Goal: Transaction & Acquisition: Download file/media

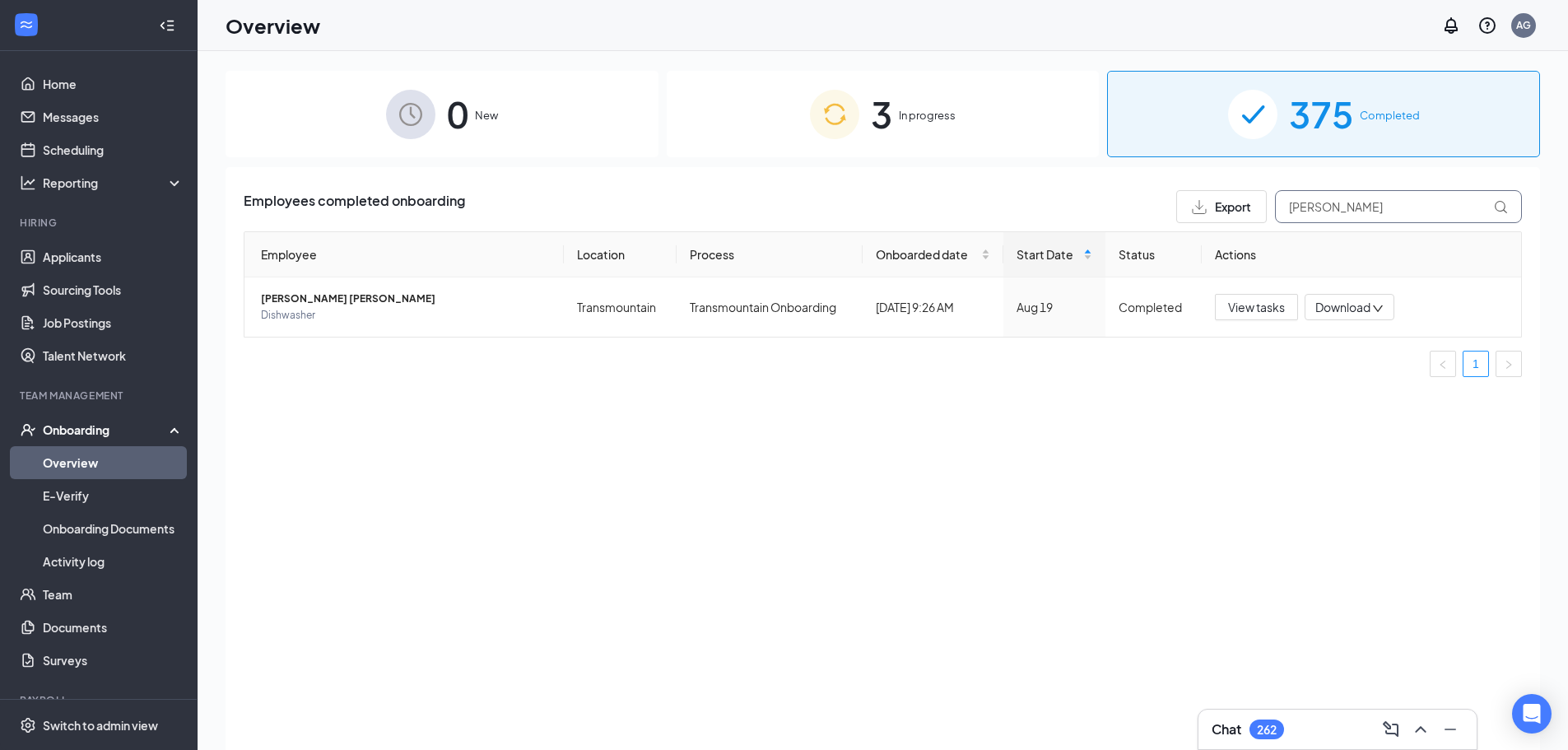
drag, startPoint x: 1384, startPoint y: 206, endPoint x: 1176, endPoint y: 196, distance: 208.2
click at [1176, 196] on div "Export [PERSON_NAME]" at bounding box center [1349, 207] width 346 height 33
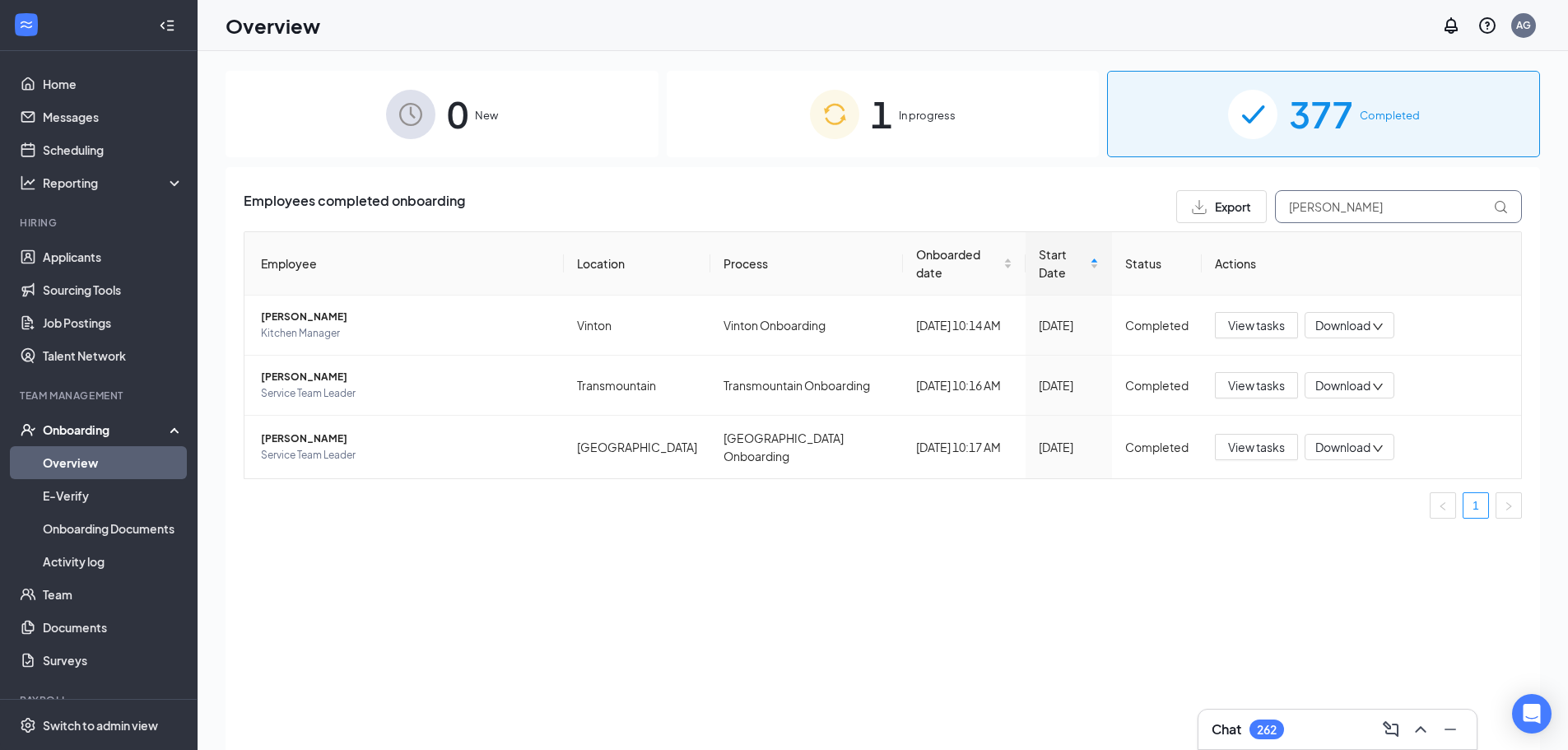
type input "[PERSON_NAME]"
click at [699, 571] on div "Employees completed onboarding Export [PERSON_NAME] Employee Location Process O…" at bounding box center [883, 479] width 1314 height 624
click at [1030, 571] on div "Employees completed onboarding Export [PERSON_NAME] Employee Location Process O…" at bounding box center [883, 479] width 1314 height 624
click at [1252, 130] on div "377 Completed" at bounding box center [1323, 114] width 433 height 86
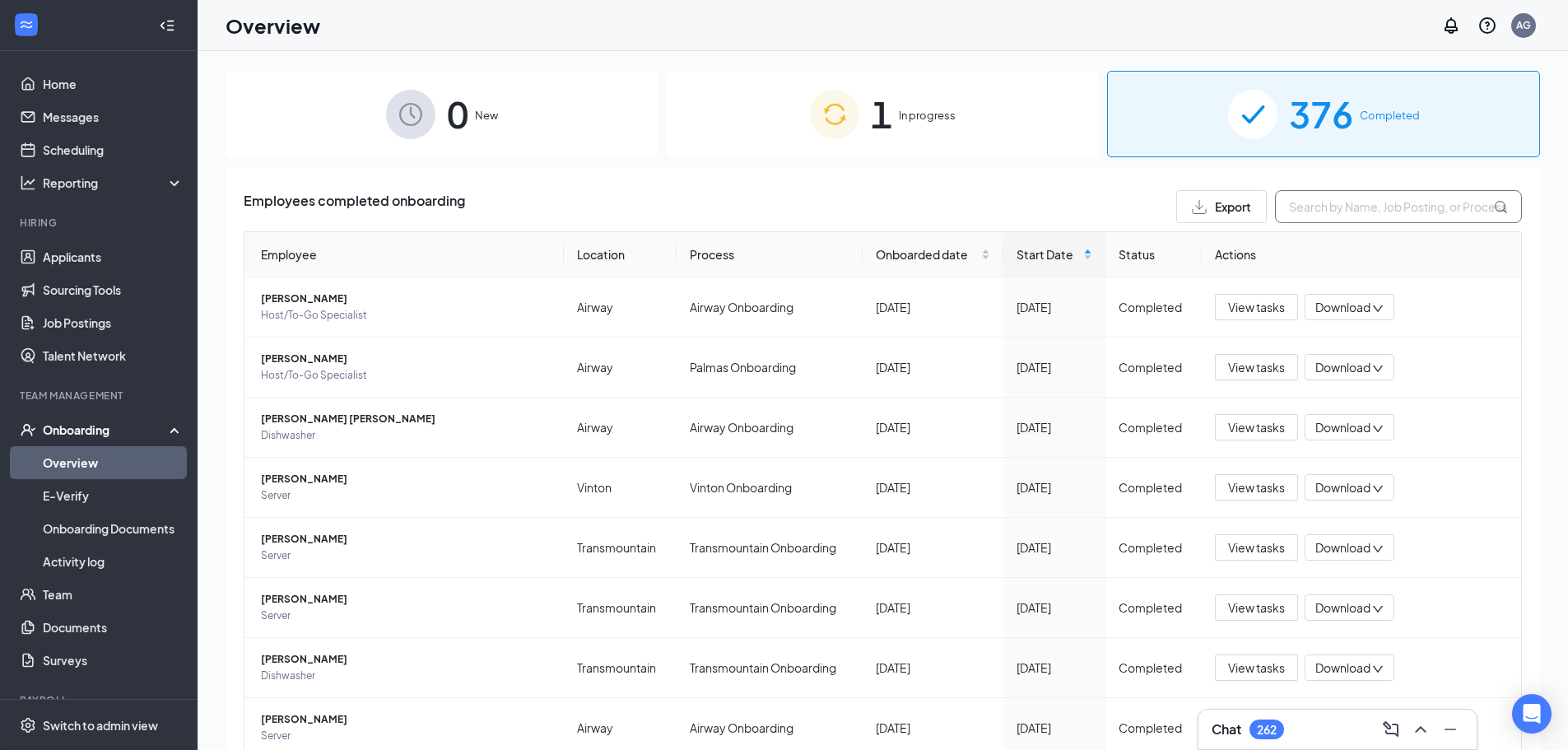
click at [1252, 208] on input "text" at bounding box center [1398, 207] width 247 height 33
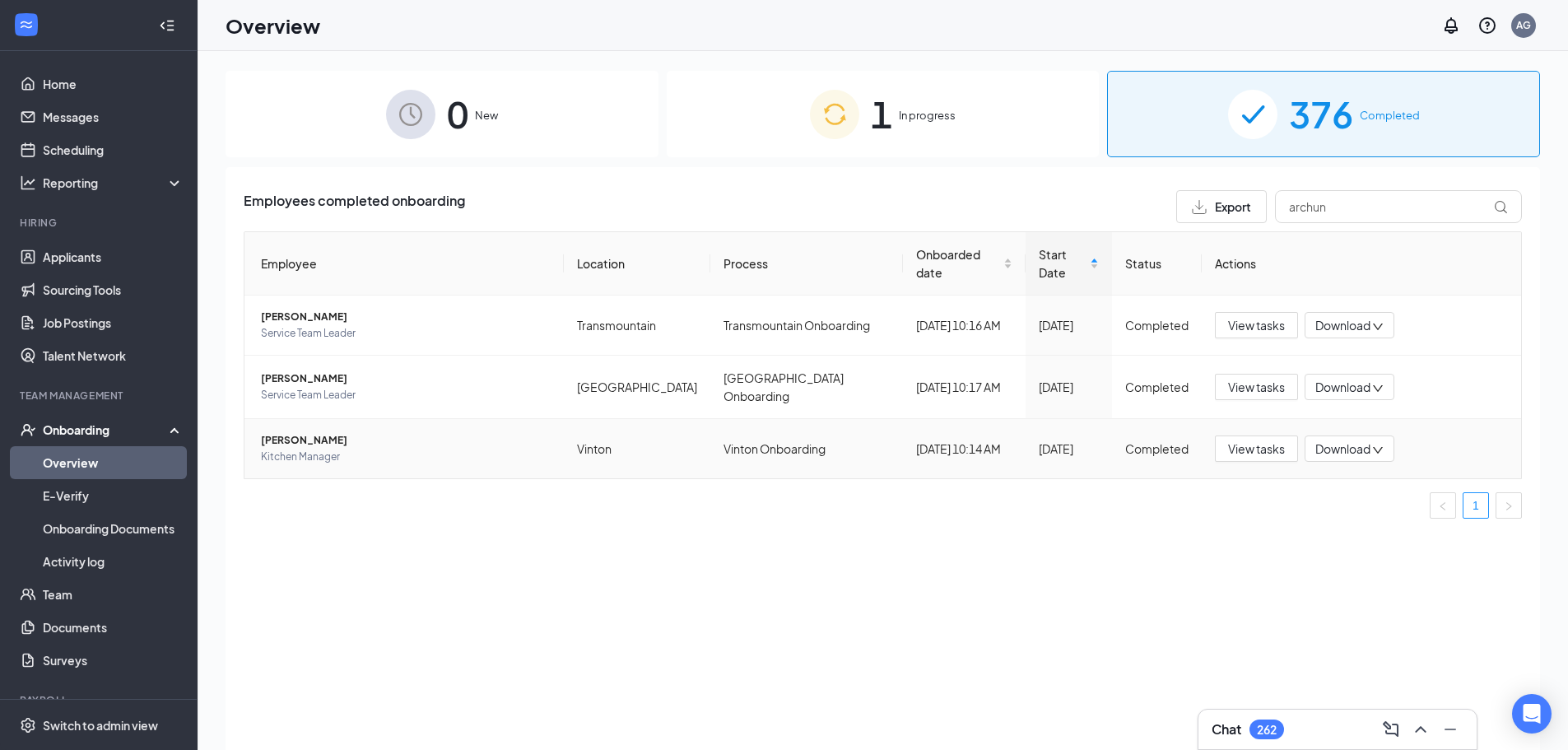
click at [1252, 440] on span "Download" at bounding box center [1343, 449] width 55 height 17
click at [1252, 497] on div "Download files" at bounding box center [1393, 504] width 177 height 20
click at [417, 432] on span "[PERSON_NAME]" at bounding box center [406, 440] width 290 height 17
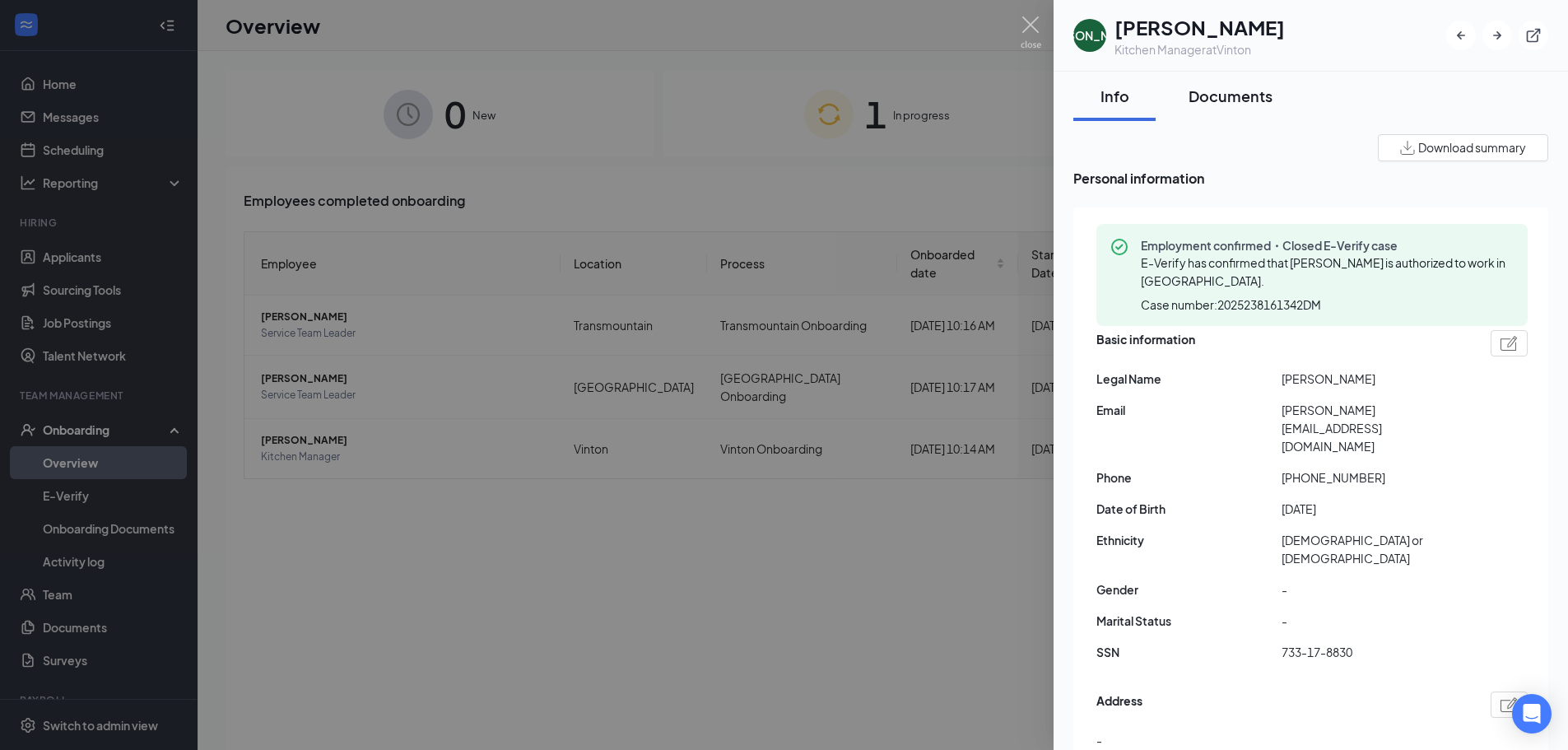
click at [1229, 89] on div "Documents" at bounding box center [1230, 96] width 84 height 21
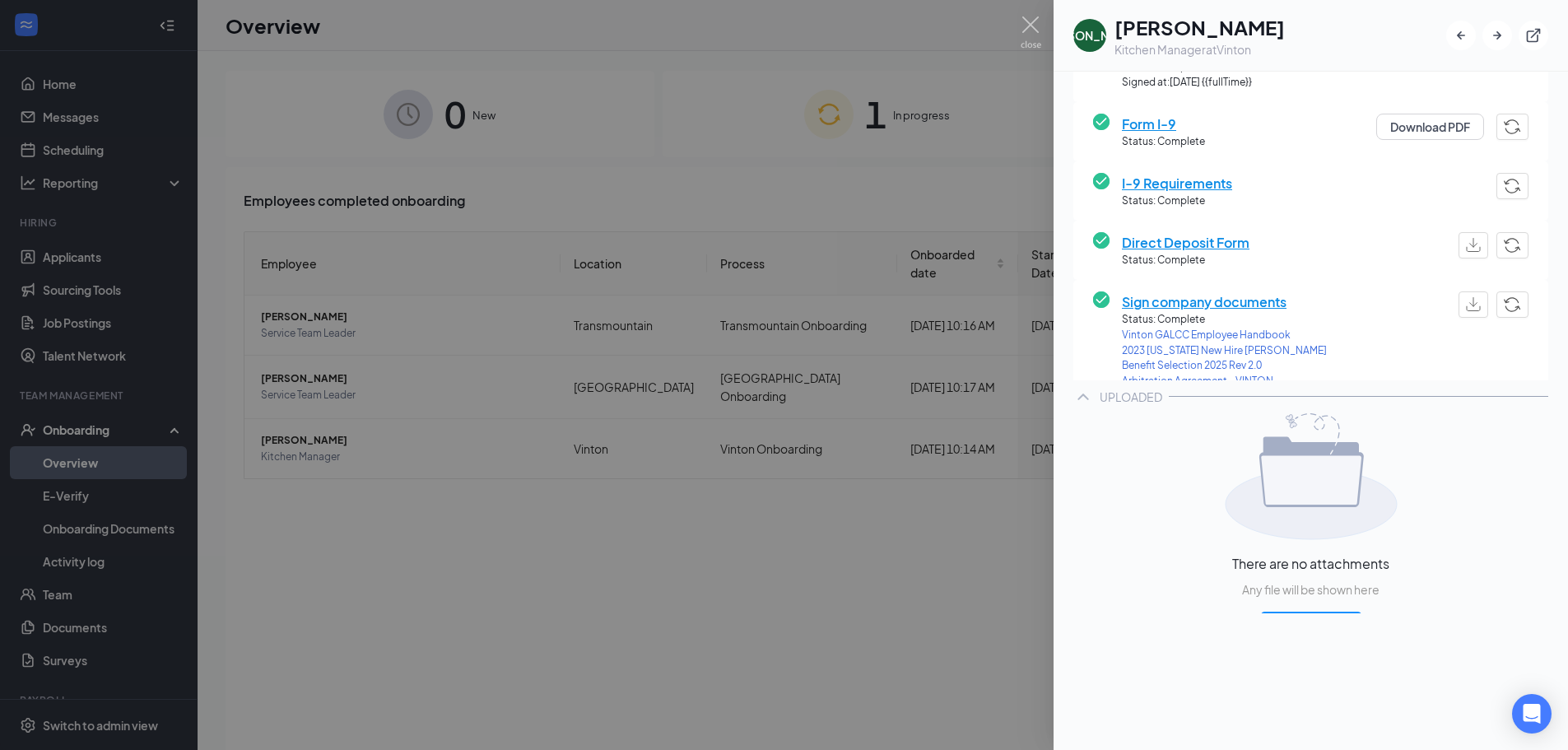
scroll to position [329, 0]
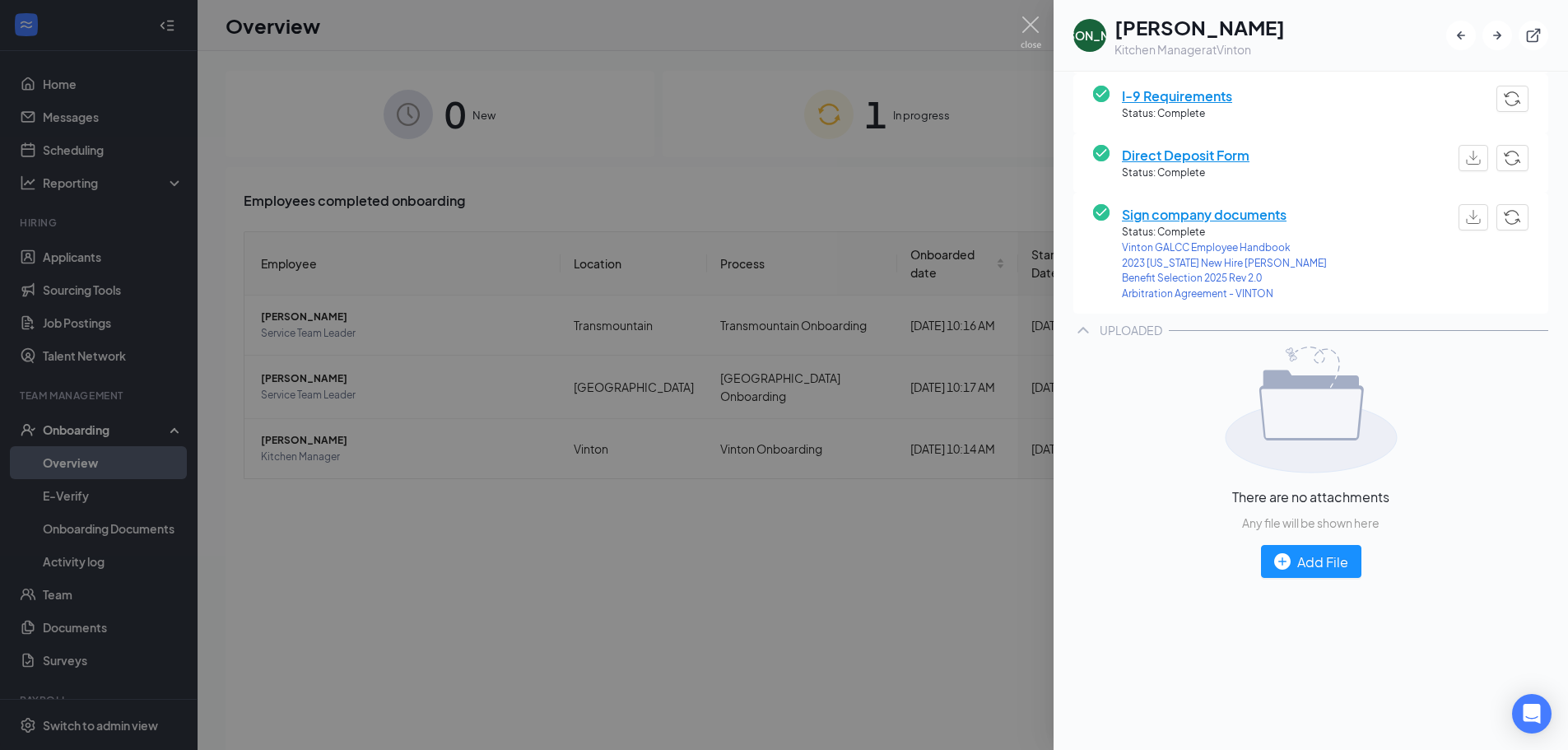
click at [729, 387] on div at bounding box center [784, 375] width 1568 height 750
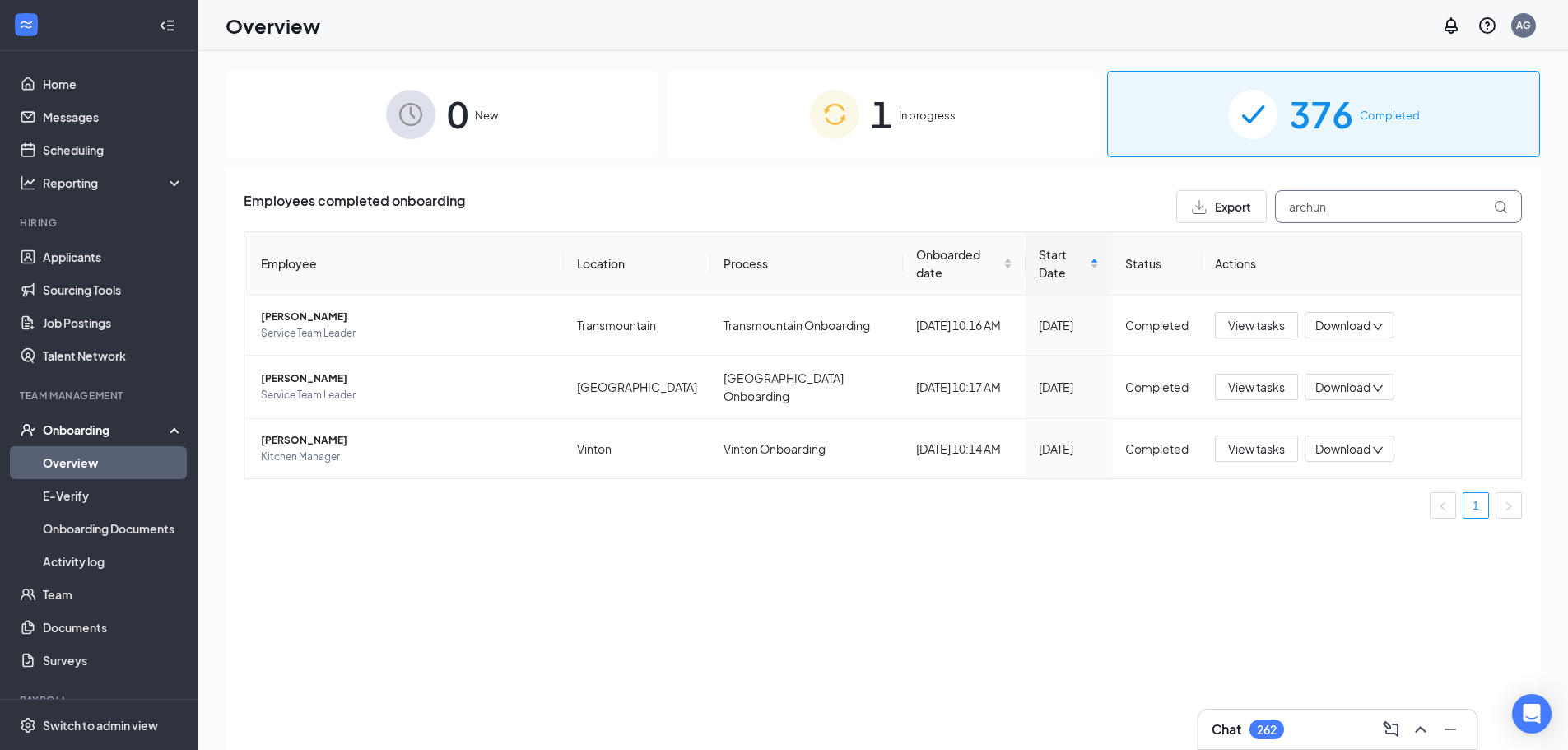
click at [1252, 197] on input "archun" at bounding box center [1398, 207] width 247 height 33
drag, startPoint x: 1379, startPoint y: 208, endPoint x: 1225, endPoint y: 208, distance: 154.0
click at [1225, 208] on div "Export archun" at bounding box center [1349, 207] width 346 height 33
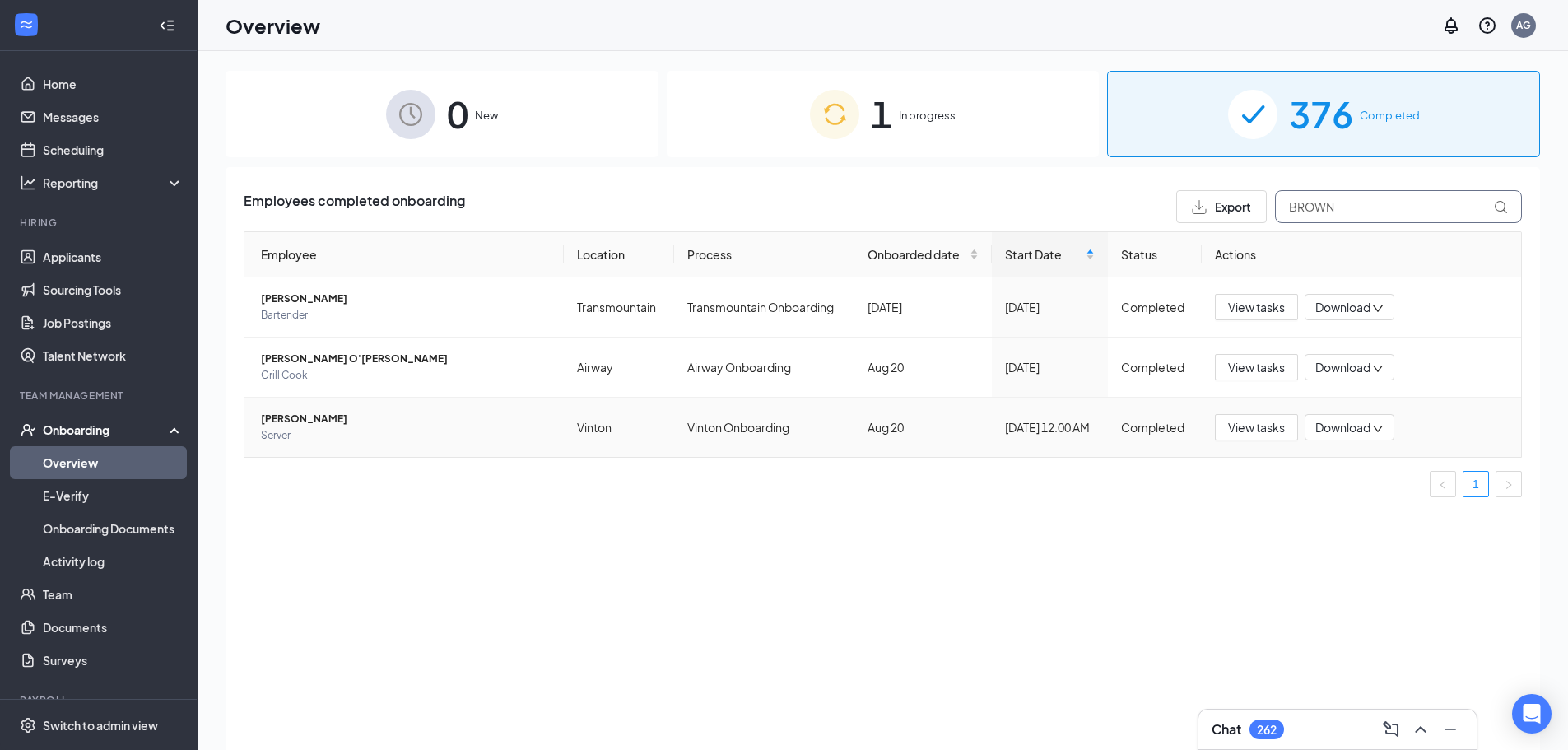
type input "BROWN"
click at [1252, 431] on span "Download" at bounding box center [1343, 427] width 55 height 17
click at [1252, 508] on div "Download files" at bounding box center [1393, 504] width 177 height 20
click at [417, 433] on span "Server" at bounding box center [406, 436] width 290 height 17
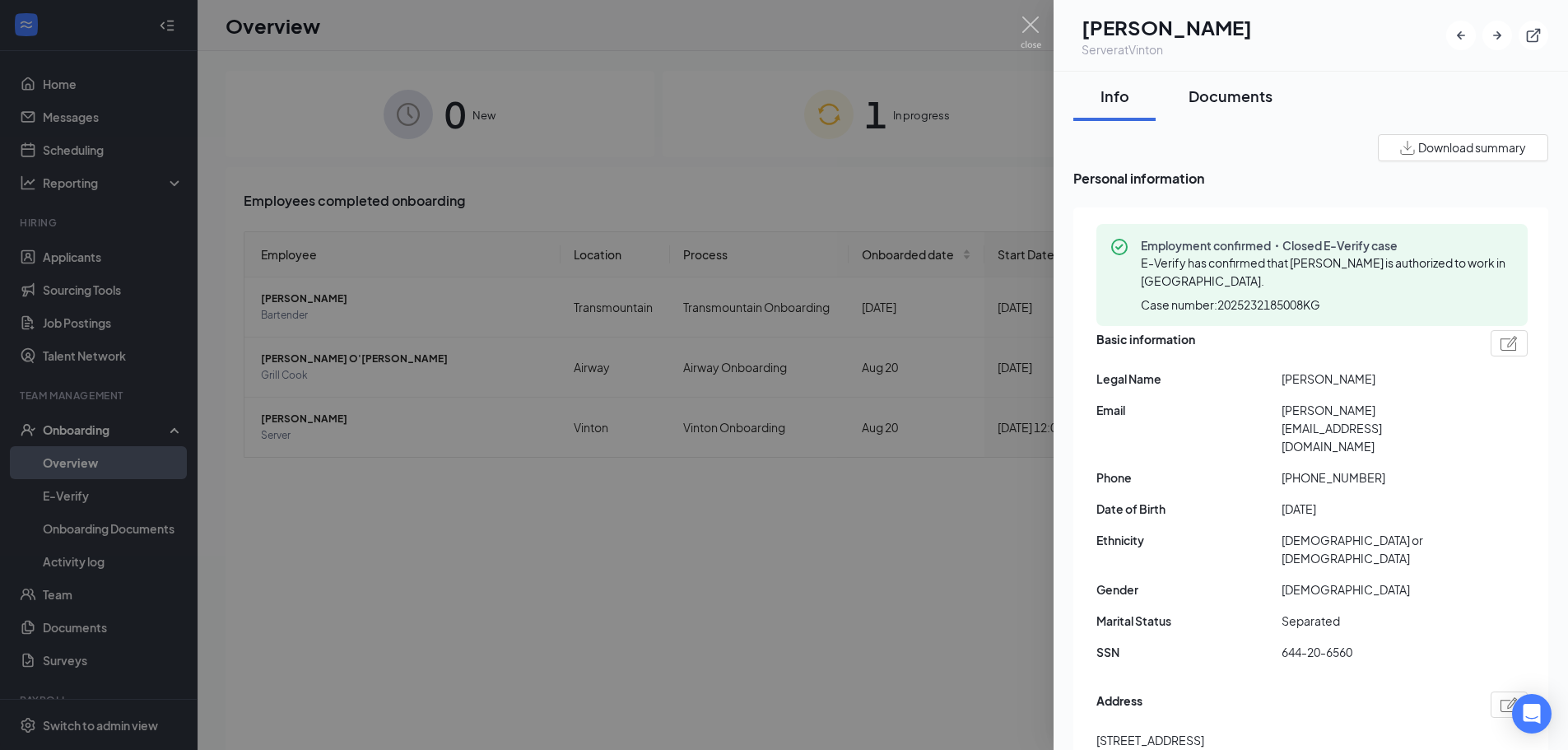
click at [1236, 91] on div "Documents" at bounding box center [1230, 96] width 84 height 21
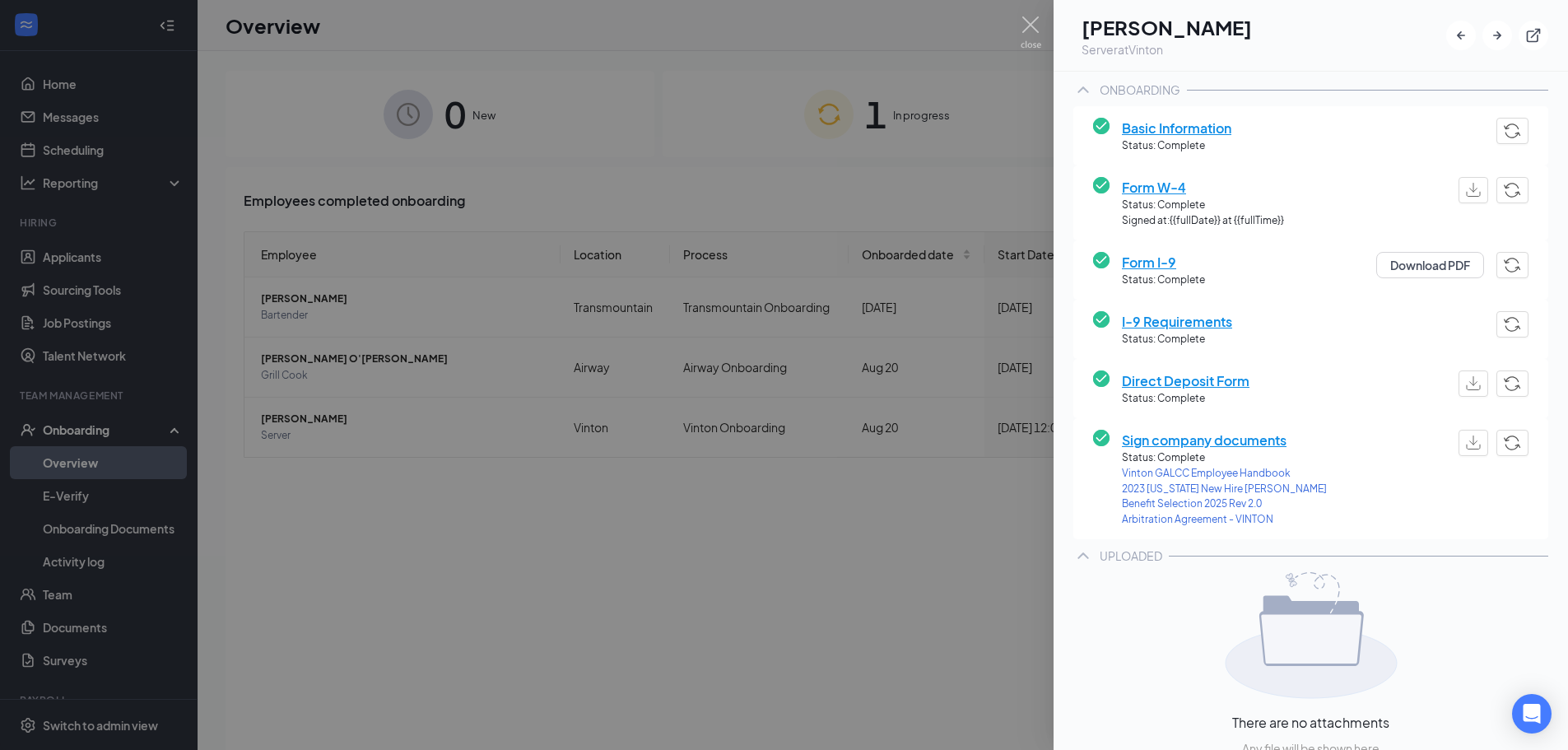
scroll to position [247, 0]
